Goal: Learn about a topic: Learn about a topic

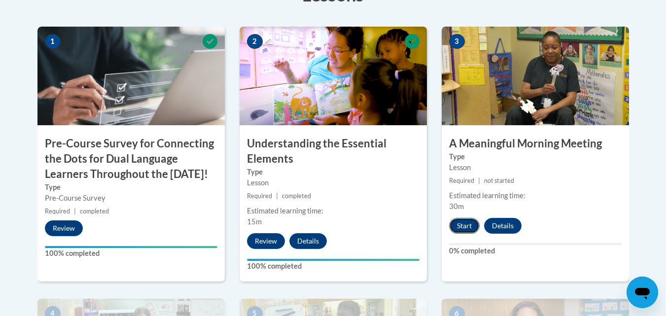
click at [464, 225] on button "Start" at bounding box center [464, 226] width 31 height 16
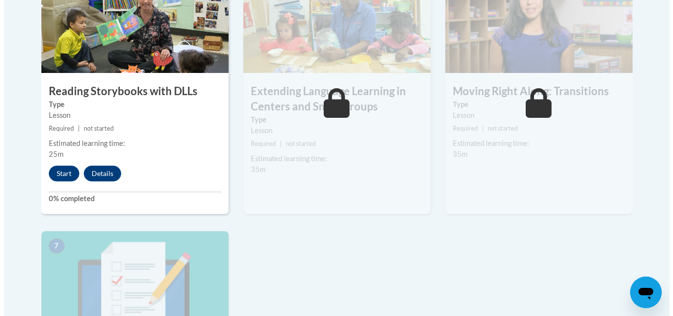
scroll to position [651, 0]
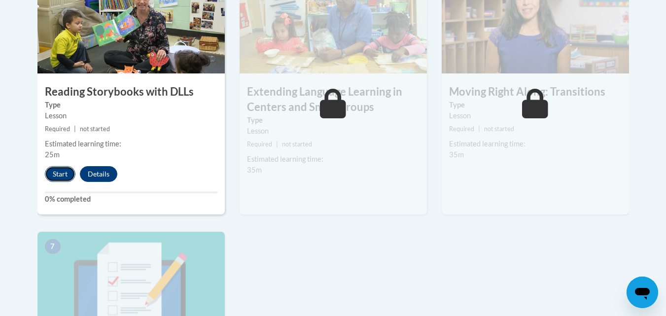
click at [62, 174] on button "Start" at bounding box center [60, 174] width 31 height 16
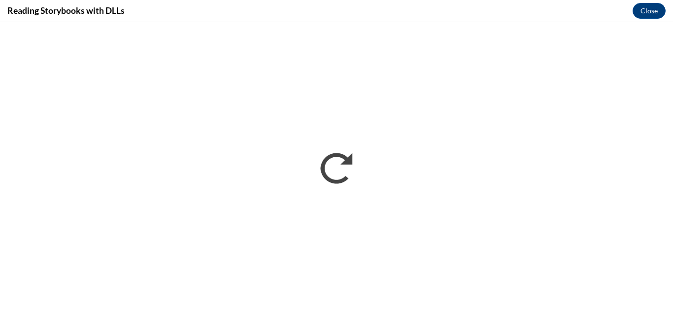
scroll to position [0, 0]
